Goal: Register for event/course

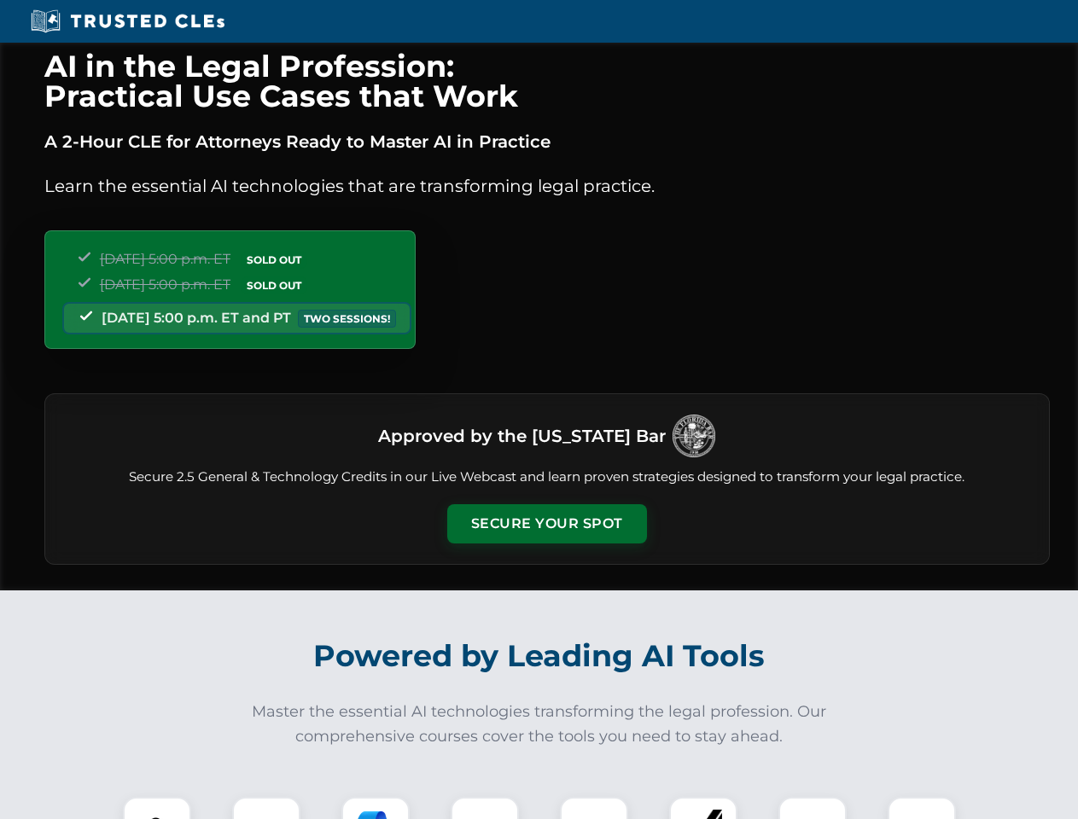
click at [546, 524] on button "Secure Your Spot" at bounding box center [547, 523] width 200 height 39
click at [157, 808] on img at bounding box center [156, 830] width 49 height 49
click at [266, 808] on div at bounding box center [266, 831] width 68 height 68
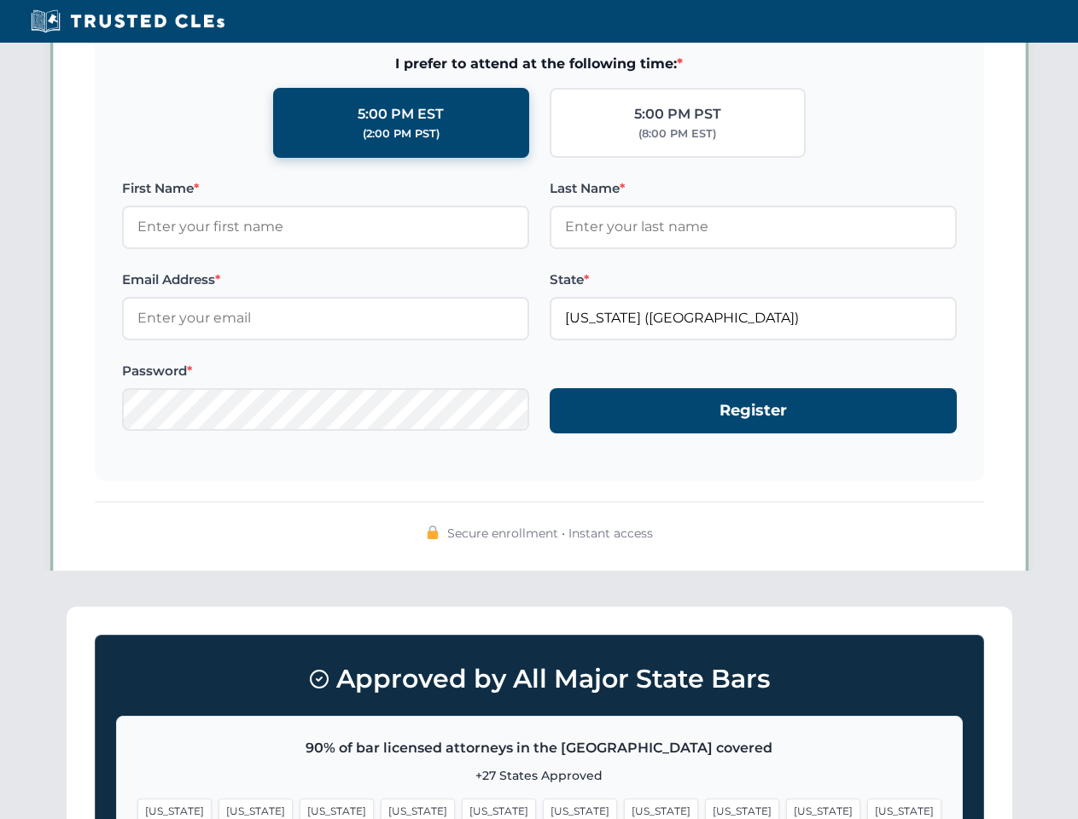
click at [786, 808] on span "[US_STATE]" at bounding box center [823, 811] width 74 height 25
